Goal: Task Accomplishment & Management: Manage account settings

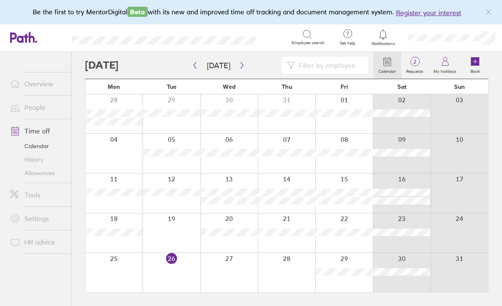
scroll to position [27, 0]
click at [244, 58] on button "button" at bounding box center [242, 65] width 11 height 14
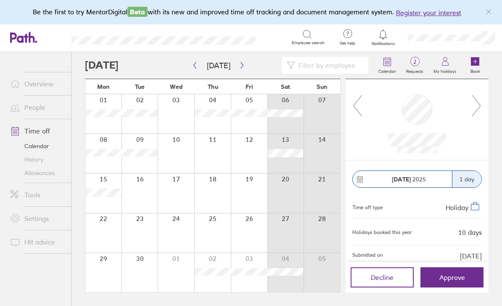
click at [440, 279] on span "Approve" at bounding box center [452, 277] width 26 height 8
click at [444, 277] on span "Approve" at bounding box center [452, 277] width 26 height 8
click at [446, 279] on span "Approve" at bounding box center [452, 277] width 26 height 8
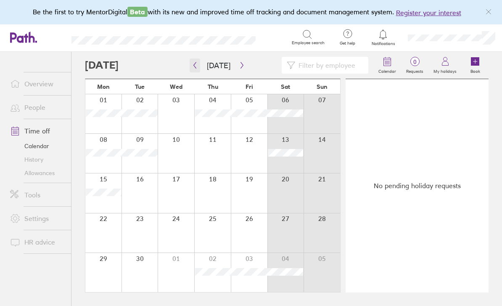
click at [196, 63] on icon "button" at bounding box center [195, 65] width 6 height 7
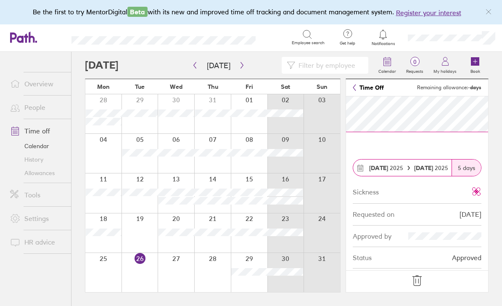
click at [475, 62] on icon at bounding box center [475, 61] width 8 height 8
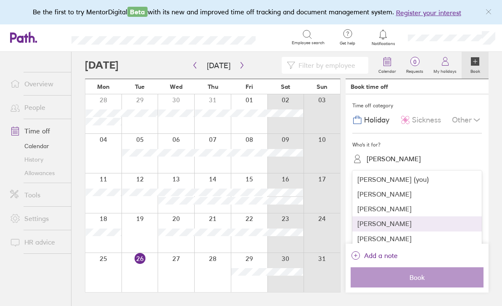
click at [366, 219] on div "[PERSON_NAME]" at bounding box center [416, 223] width 129 height 15
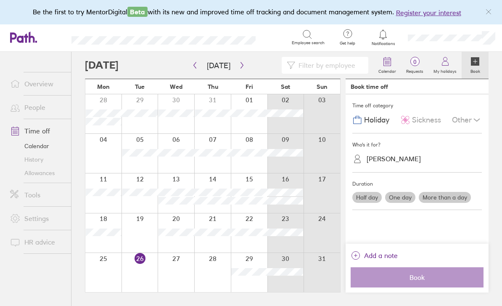
click at [451, 193] on label "More than a day" at bounding box center [445, 197] width 52 height 11
click at [0, 0] on input "More than a day" at bounding box center [0, 0] width 0 height 0
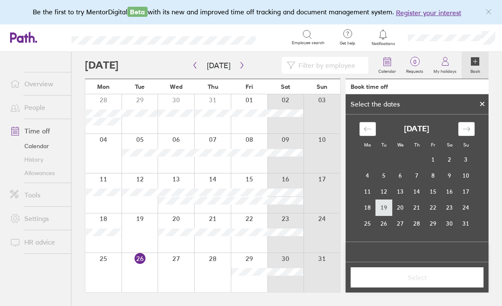
click at [382, 206] on td "19" at bounding box center [384, 207] width 16 height 16
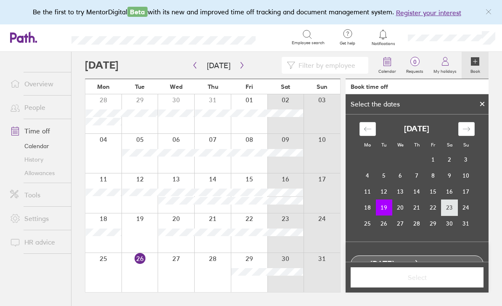
click at [447, 204] on td "23" at bounding box center [449, 207] width 16 height 16
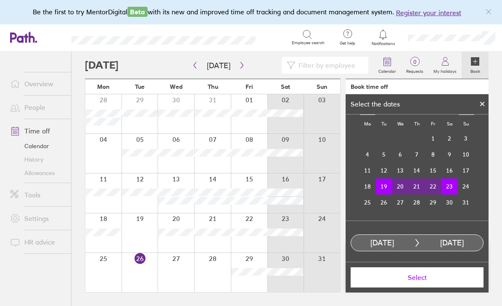
scroll to position [21, 0]
click at [383, 287] on button "Select" at bounding box center [417, 277] width 133 height 20
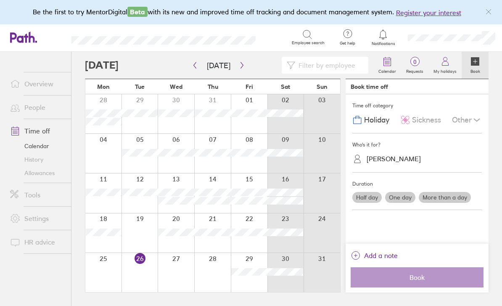
click at [422, 120] on span "Sickness" at bounding box center [426, 120] width 29 height 9
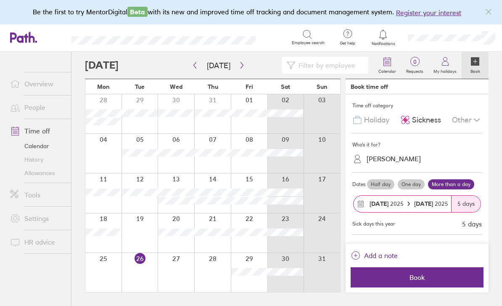
click at [358, 260] on icon "link" at bounding box center [356, 255] width 10 height 10
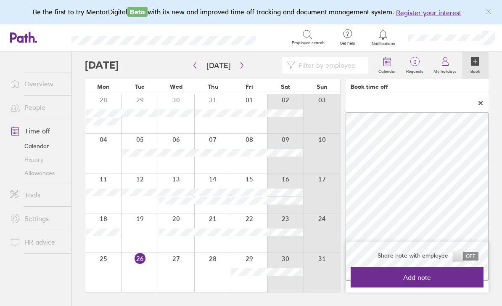
click at [381, 287] on button "Add note" at bounding box center [417, 277] width 133 height 20
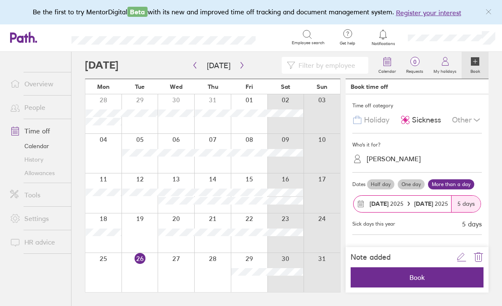
click at [372, 281] on span "Book" at bounding box center [416, 277] width 121 height 8
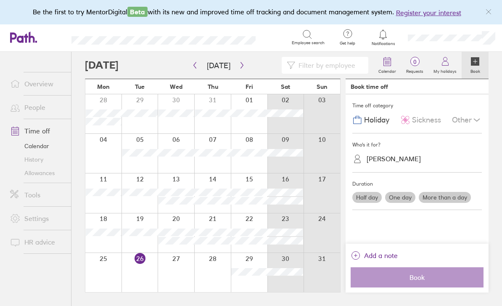
scroll to position [27, 0]
click at [243, 58] on button "button" at bounding box center [242, 65] width 11 height 14
